Goal: Task Accomplishment & Management: Manage account settings

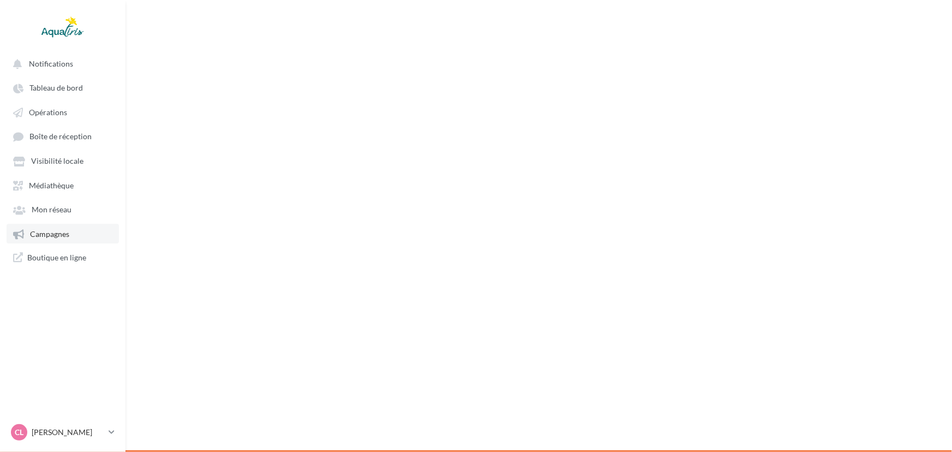
click at [77, 229] on link "Campagnes" at bounding box center [63, 234] width 112 height 20
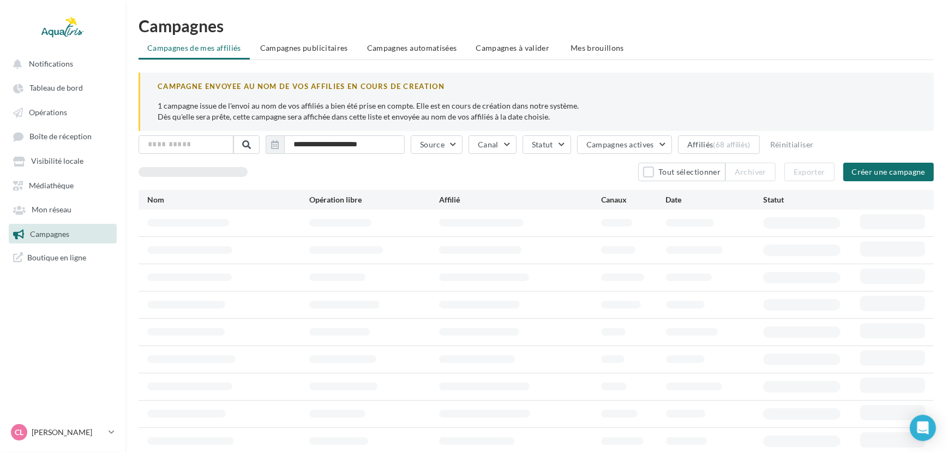
click at [532, 51] on span "Campagnes à valider" at bounding box center [513, 48] width 74 height 11
